Goal: Find specific page/section: Find specific page/section

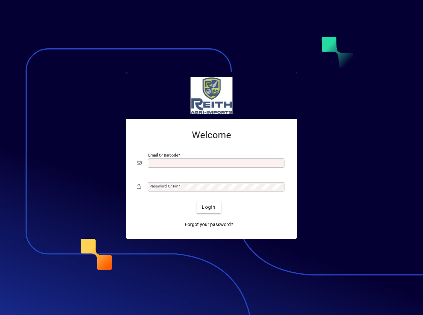
click at [164, 164] on input "Email or Barcode" at bounding box center [217, 163] width 135 height 5
type input "**********"
click at [160, 186] on mat-label "Password or Pin" at bounding box center [164, 186] width 29 height 5
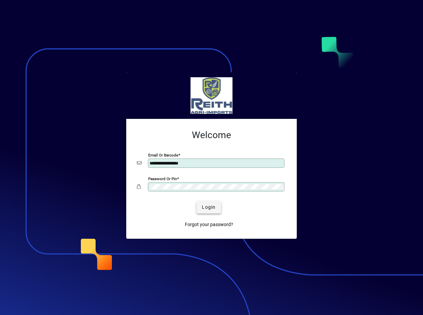
click at [201, 206] on span "submit" at bounding box center [209, 208] width 24 height 16
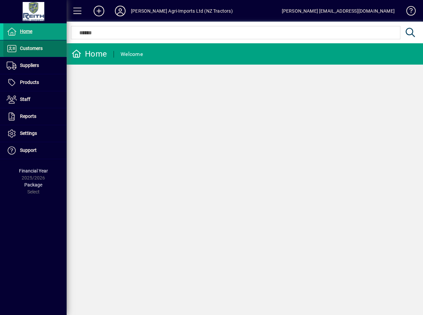
click at [20, 48] on span "Customers" at bounding box center [22, 49] width 39 height 8
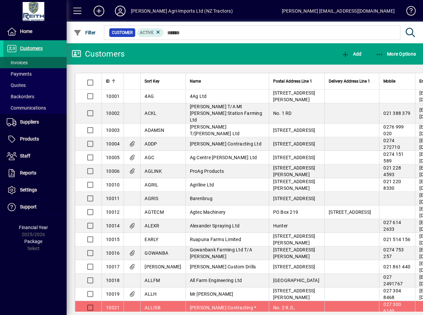
click at [20, 62] on span "Invoices" at bounding box center [17, 62] width 21 height 5
